Goal: Register for event/course

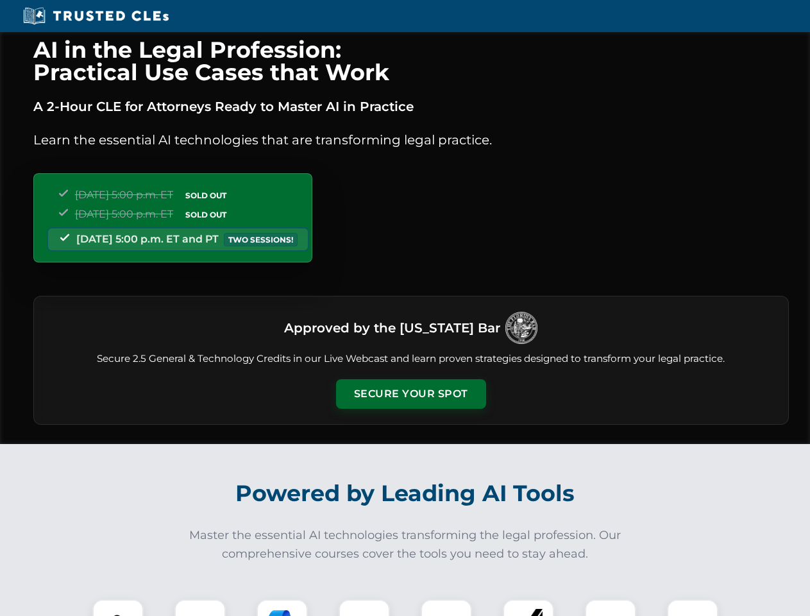
click at [411, 394] on button "Secure Your Spot" at bounding box center [411, 394] width 150 height 30
click at [118, 607] on img at bounding box center [117, 624] width 37 height 37
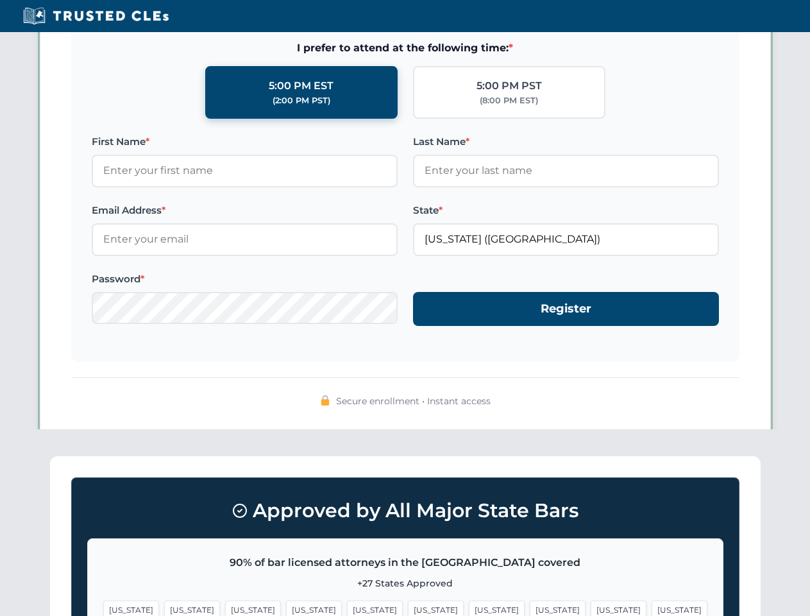
click at [469, 607] on span "[US_STATE]" at bounding box center [497, 609] width 56 height 19
click at [591, 607] on span "[US_STATE]" at bounding box center [619, 609] width 56 height 19
